Goal: Information Seeking & Learning: Learn about a topic

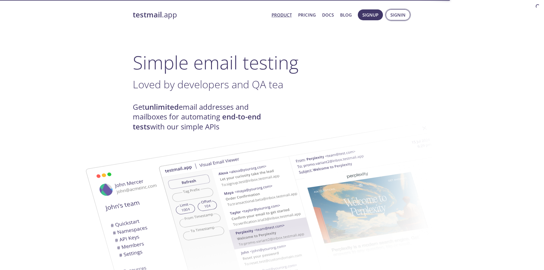
click at [398, 13] on span "Signin" at bounding box center [397, 14] width 15 height 7
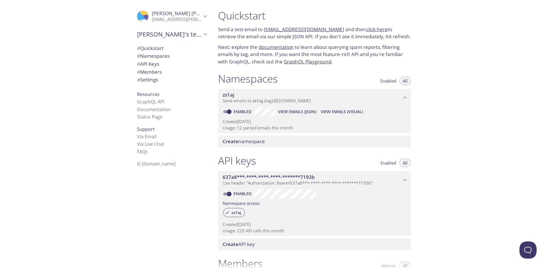
click at [372, 29] on link "click here" at bounding box center [376, 29] width 21 height 7
click at [72, 184] on div ".cls-1 { fill: #6d5ca8; } .cls-2 { fill: #3fc191; } .cls-3 { fill: #3b4752; } .…" at bounding box center [106, 135] width 213 height 270
click at [100, 60] on div ".cls-1 { fill: #6d5ca8; } .cls-2 { fill: #3fc191; } .cls-3 { fill: #3b4752; } .…" at bounding box center [106, 135] width 213 height 270
click at [201, 35] on icon "Romeo's team" at bounding box center [204, 34] width 7 height 7
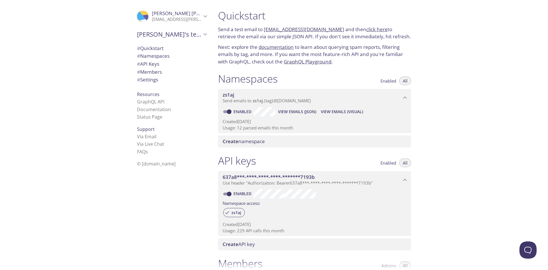
click at [90, 66] on div ".cls-1 { fill: #6d5ca8; } .cls-2 { fill: #3fc191; } .cls-3 { fill: #3b4752; } .…" at bounding box center [106, 135] width 213 height 270
click at [98, 136] on div ".cls-1 { fill: #6d5ca8; } .cls-2 { fill: #3fc191; } .cls-3 { fill: #3b4752; } .…" at bounding box center [106, 135] width 213 height 270
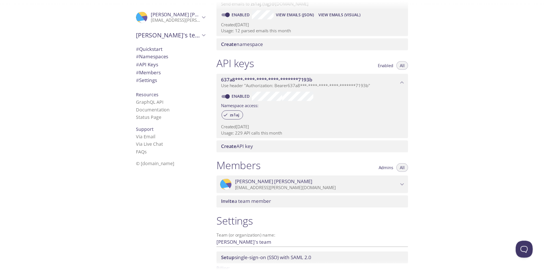
scroll to position [136, 0]
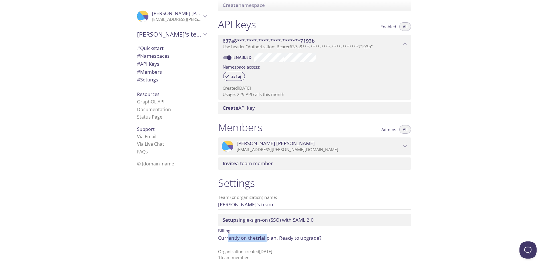
drag, startPoint x: 229, startPoint y: 239, endPoint x: 269, endPoint y: 241, distance: 40.3
click at [269, 241] on p "Currently on the trial plan. Ready to upgrade ?" at bounding box center [314, 237] width 193 height 7
click at [366, 233] on p "Billing:" at bounding box center [314, 230] width 193 height 8
drag, startPoint x: 218, startPoint y: 229, endPoint x: 337, endPoint y: 240, distance: 119.5
click at [337, 240] on div "Billing: Currently on the trial plan. Ready to upgrade ?" at bounding box center [314, 234] width 193 height 16
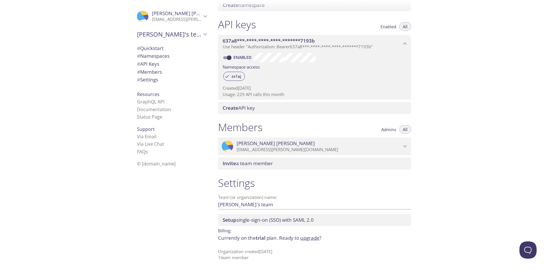
click at [344, 243] on div "Settings Team (or organization) name: [PERSON_NAME]'s team Save Setup single-si…" at bounding box center [314, 218] width 202 height 91
click at [312, 238] on link "upgrade" at bounding box center [309, 237] width 19 height 7
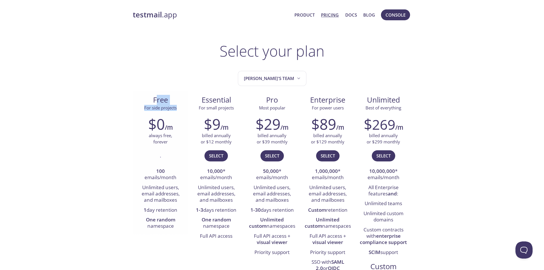
drag, startPoint x: 156, startPoint y: 99, endPoint x: 179, endPoint y: 140, distance: 47.2
click at [180, 112] on div "Free For side projects $0 /m always free, forever . 100 emails/month Unlimited …" at bounding box center [161, 162] width 56 height 144
click at [158, 165] on div "." at bounding box center [160, 158] width 47 height 17
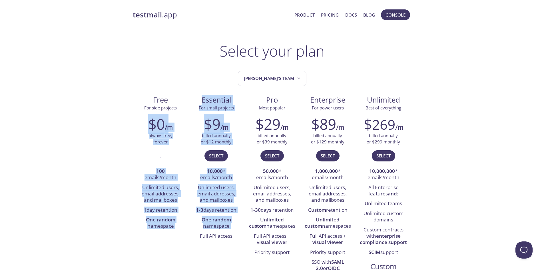
drag, startPoint x: 153, startPoint y: 158, endPoint x: 185, endPoint y: 243, distance: 91.1
click at [182, 244] on div "Free For side projects $0 /m always free, forever . 100 emails/month Unlimited …" at bounding box center [272, 198] width 279 height 216
click at [185, 243] on div "Free For side projects $0 /m always free, forever . 100 emails/month Unlimited …" at bounding box center [272, 198] width 279 height 216
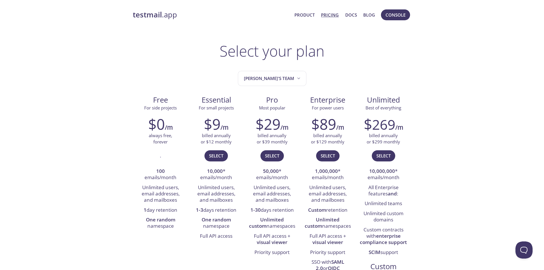
click at [180, 236] on div "Free For side projects $0 /m always free, forever . 100 emails/month Unlimited …" at bounding box center [272, 198] width 279 height 216
click at [296, 81] on icon "Romeo's team" at bounding box center [299, 78] width 6 height 6
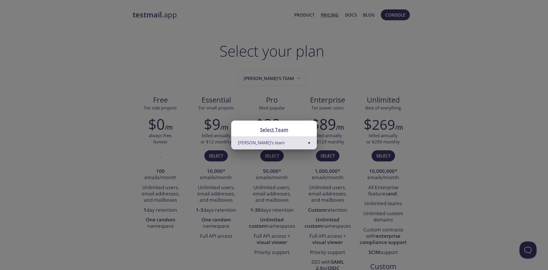
click at [356, 50] on div "Select Team Romeo's team" at bounding box center [274, 135] width 548 height 270
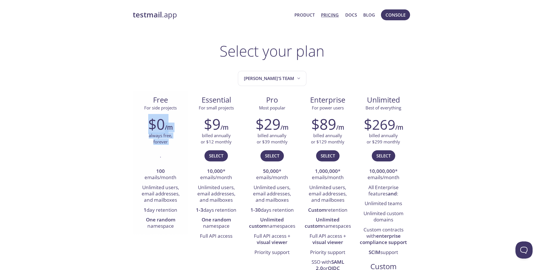
drag, startPoint x: 147, startPoint y: 124, endPoint x: 182, endPoint y: 147, distance: 41.8
click at [182, 147] on div "$0 /m always free, forever . 100 emails/month Unlimited users, email addresses,…" at bounding box center [161, 173] width 56 height 123
click at [187, 148] on div "$0 /m always free, forever . 100 emails/month Unlimited users, email addresses,…" at bounding box center [161, 173] width 56 height 123
drag, startPoint x: 170, startPoint y: 143, endPoint x: 147, endPoint y: 136, distance: 24.2
click at [147, 136] on div "always free, forever" at bounding box center [160, 138] width 47 height 12
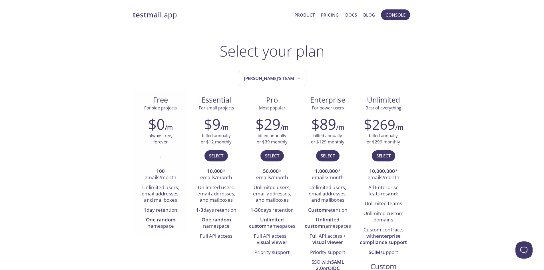
click at [176, 148] on div "$0 /m always free, forever . 100 emails/month Unlimited users, email addresses,…" at bounding box center [161, 173] width 56 height 123
drag, startPoint x: 154, startPoint y: 172, endPoint x: 162, endPoint y: 194, distance: 23.7
click at [171, 177] on li "100 emails/month" at bounding box center [160, 174] width 47 height 16
click at [160, 217] on strong "One random" at bounding box center [160, 219] width 29 height 7
drag, startPoint x: 139, startPoint y: 209, endPoint x: 186, endPoint y: 213, distance: 47.3
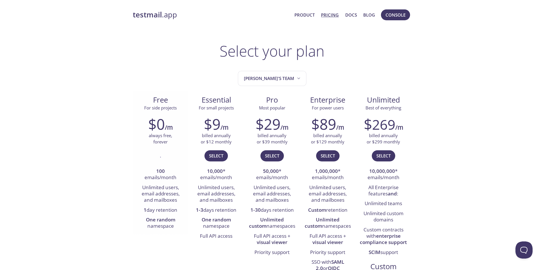
click at [186, 213] on div "$0 /m always free, forever . 100 emails/month Unlimited users, email addresses,…" at bounding box center [161, 173] width 56 height 123
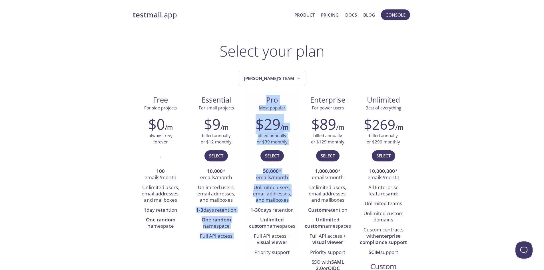
drag, startPoint x: 194, startPoint y: 211, endPoint x: 249, endPoint y: 211, distance: 55.9
click at [249, 211] on div "Free For side projects $0 /m always free, forever . 100 emails/month Unlimited …" at bounding box center [272, 198] width 279 height 216
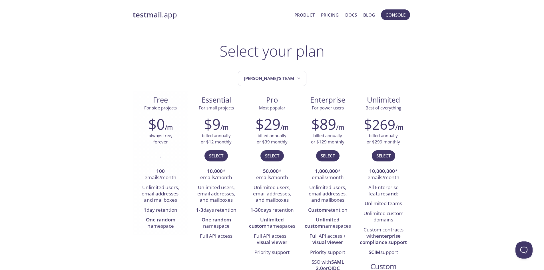
click at [165, 215] on li "One random namespace" at bounding box center [160, 223] width 47 height 16
drag, startPoint x: 144, startPoint y: 211, endPoint x: 177, endPoint y: 208, distance: 32.6
click at [177, 208] on li "1 day retention" at bounding box center [160, 210] width 47 height 10
drag, startPoint x: 183, startPoint y: 208, endPoint x: 179, endPoint y: 211, distance: 4.1
click at [183, 208] on li "1 day retention" at bounding box center [160, 210] width 47 height 10
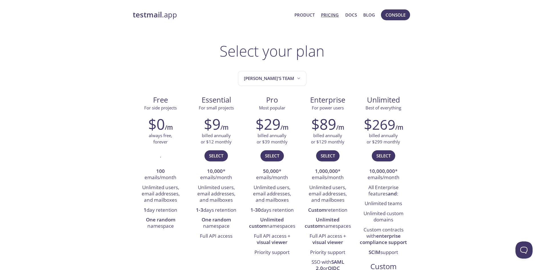
click at [177, 211] on li "1 day retention" at bounding box center [160, 210] width 47 height 10
drag, startPoint x: 178, startPoint y: 212, endPoint x: 137, endPoint y: 205, distance: 42.0
click at [137, 205] on li "1 day retention" at bounding box center [160, 210] width 47 height 10
copy li "1 day retention"
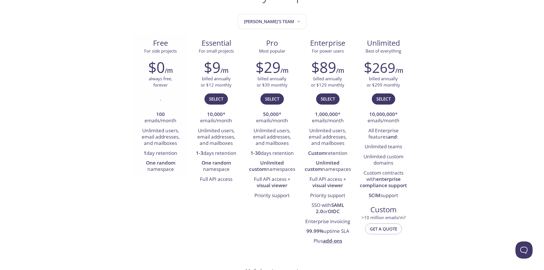
scroll to position [57, 0]
click at [517, 243] on button "Open Beacon popover" at bounding box center [522, 248] width 17 height 17
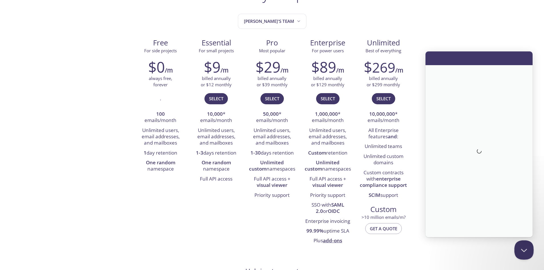
scroll to position [0, 0]
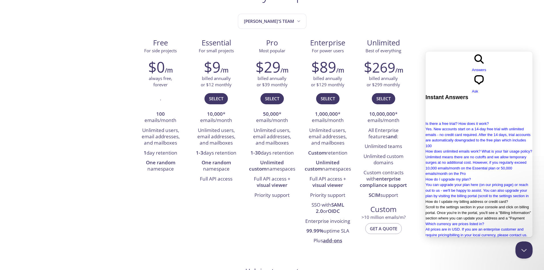
type input "retention"
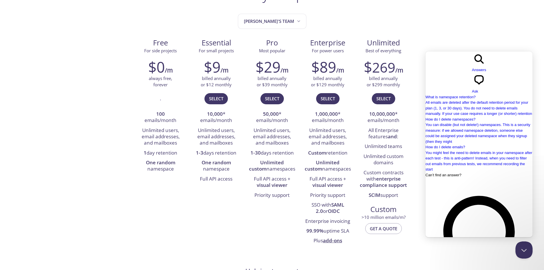
drag, startPoint x: 86, startPoint y: 98, endPoint x: 130, endPoint y: 101, distance: 44.0
click at [472, 70] on span "Go back" at bounding box center [472, 72] width 0 height 4
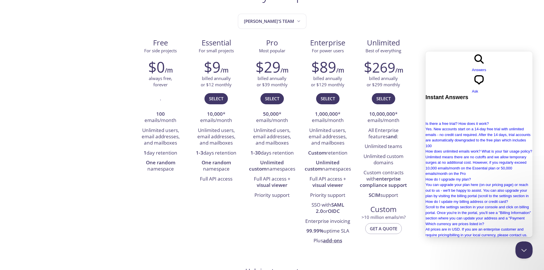
drag, startPoint x: 89, startPoint y: 95, endPoint x: 87, endPoint y: 86, distance: 9.8
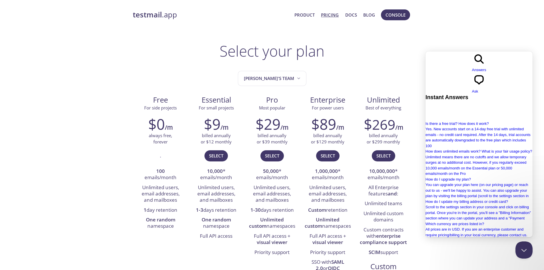
drag, startPoint x: 245, startPoint y: 97, endPoint x: 39, endPoint y: 15, distance: 222.1
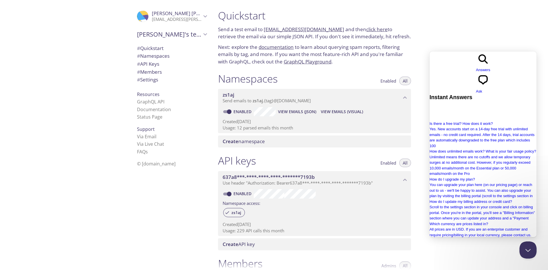
click at [374, 29] on link "click here" at bounding box center [376, 29] width 21 height 7
